Goal: Information Seeking & Learning: Learn about a topic

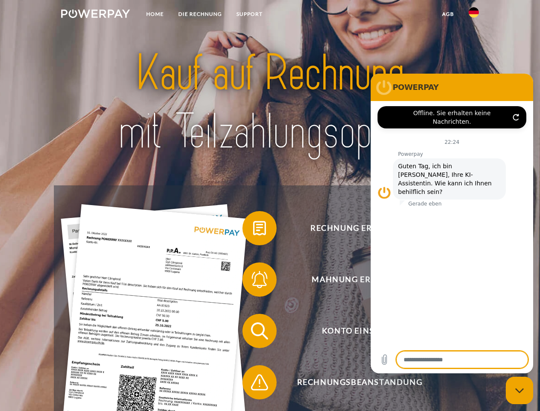
click at [95, 15] on img at bounding box center [95, 13] width 69 height 9
click at [474, 15] on img at bounding box center [474, 12] width 10 height 10
click at [448, 14] on link "agb" at bounding box center [448, 13] width 27 height 15
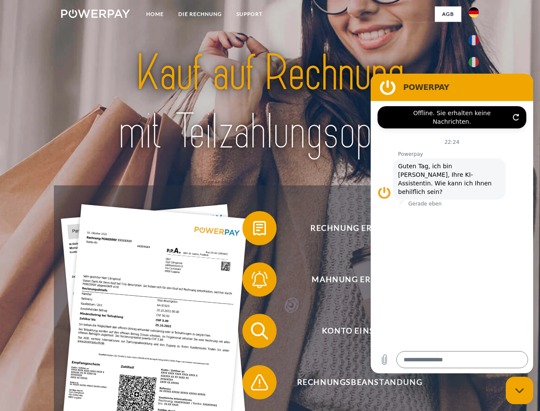
click at [253, 230] on span at bounding box center [247, 228] width 43 height 43
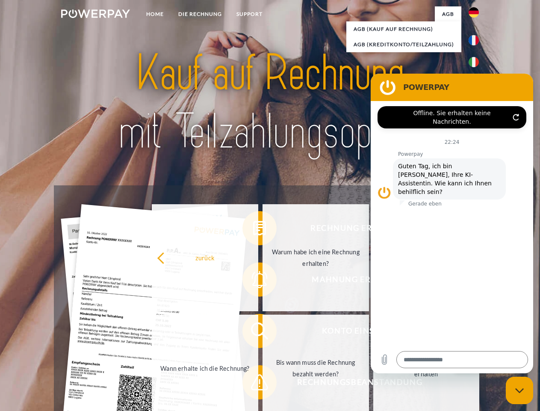
click at [253, 281] on div "Rechnung erhalten? Mahnung erhalten? Konto einsehen" at bounding box center [270, 356] width 432 height 342
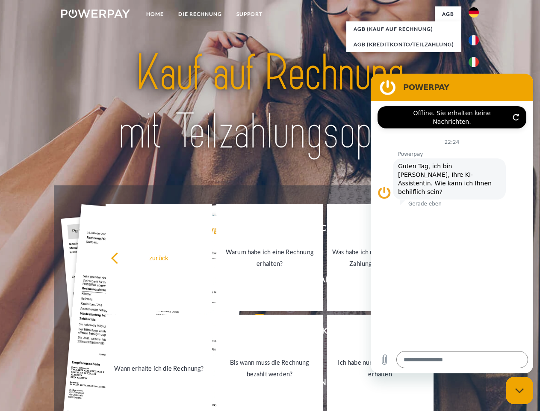
click at [253, 333] on link "Bis wann muss die Rechnung bezahlt werden?" at bounding box center [270, 368] width 107 height 107
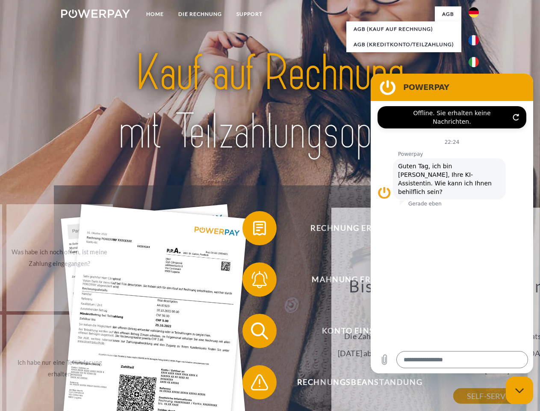
click at [253, 384] on span at bounding box center [247, 382] width 43 height 43
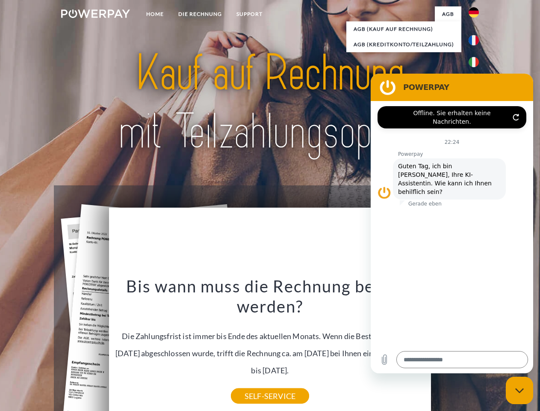
click at [520, 390] on icon "Messaging-Fenster schließen" at bounding box center [520, 391] width 9 height 6
type textarea "*"
